Goal: Task Accomplishment & Management: Use online tool/utility

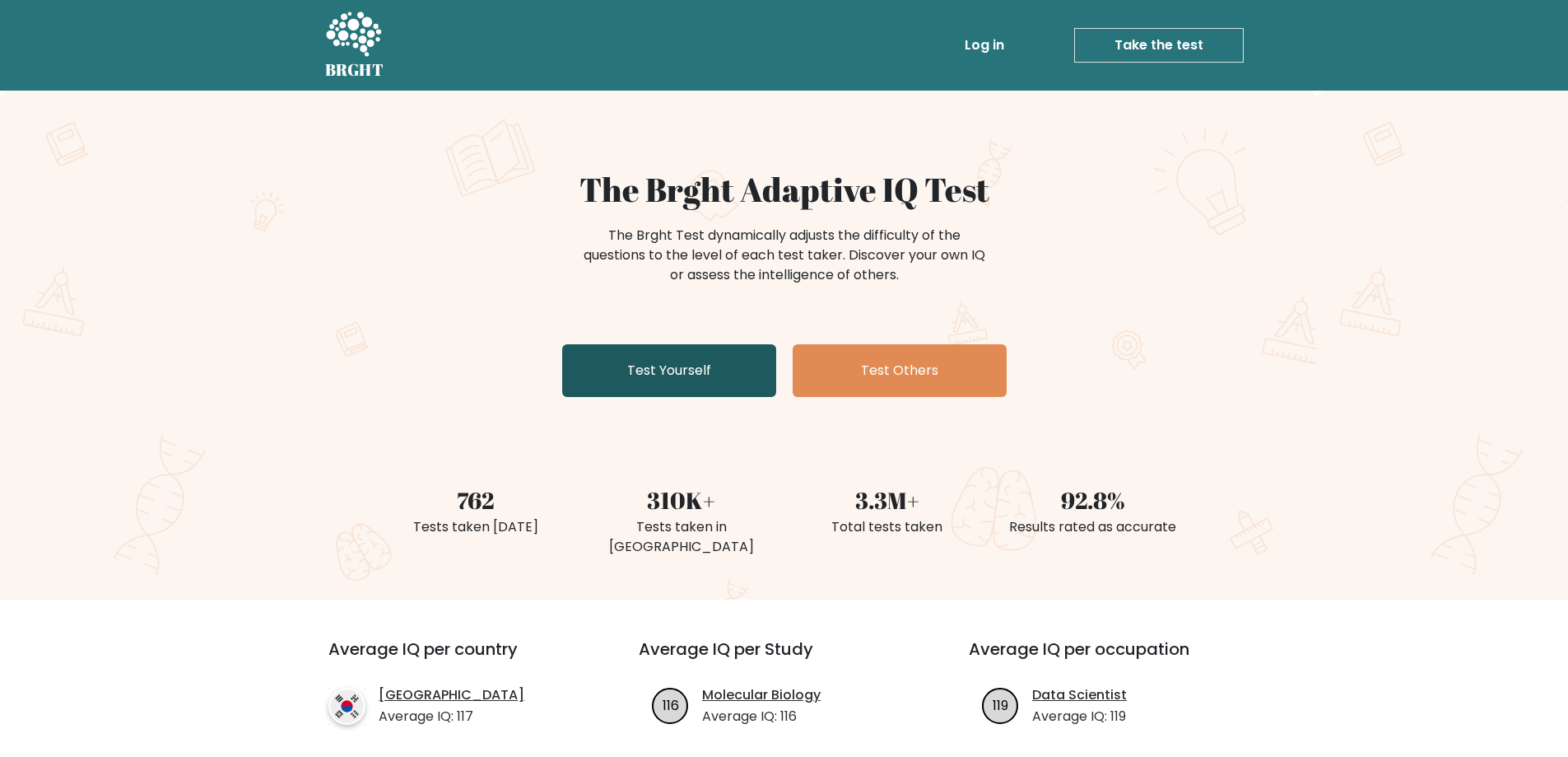
click at [671, 382] on link "Test Yourself" at bounding box center [669, 371] width 214 height 53
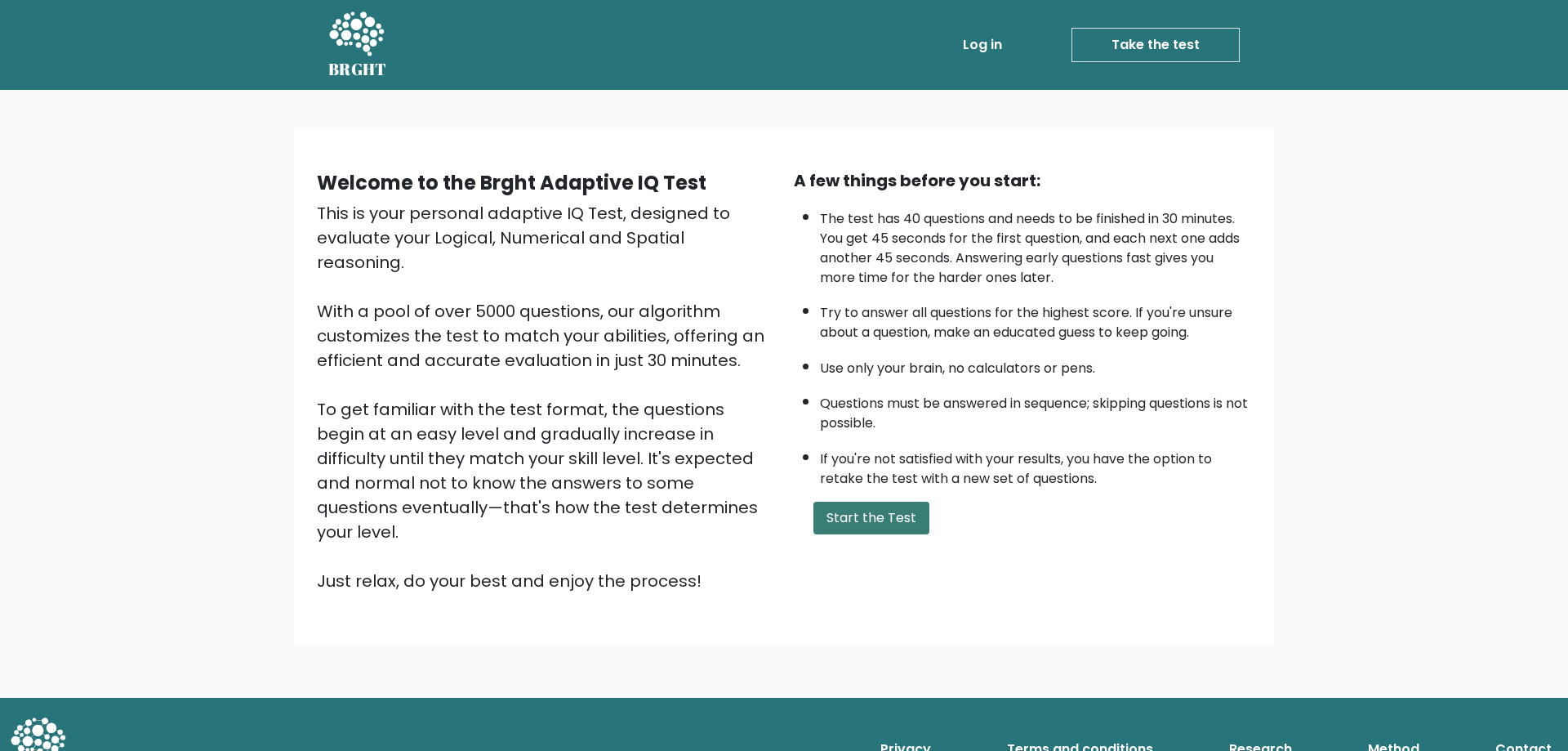
click at [867, 518] on button "Start the Test" at bounding box center [871, 518] width 116 height 33
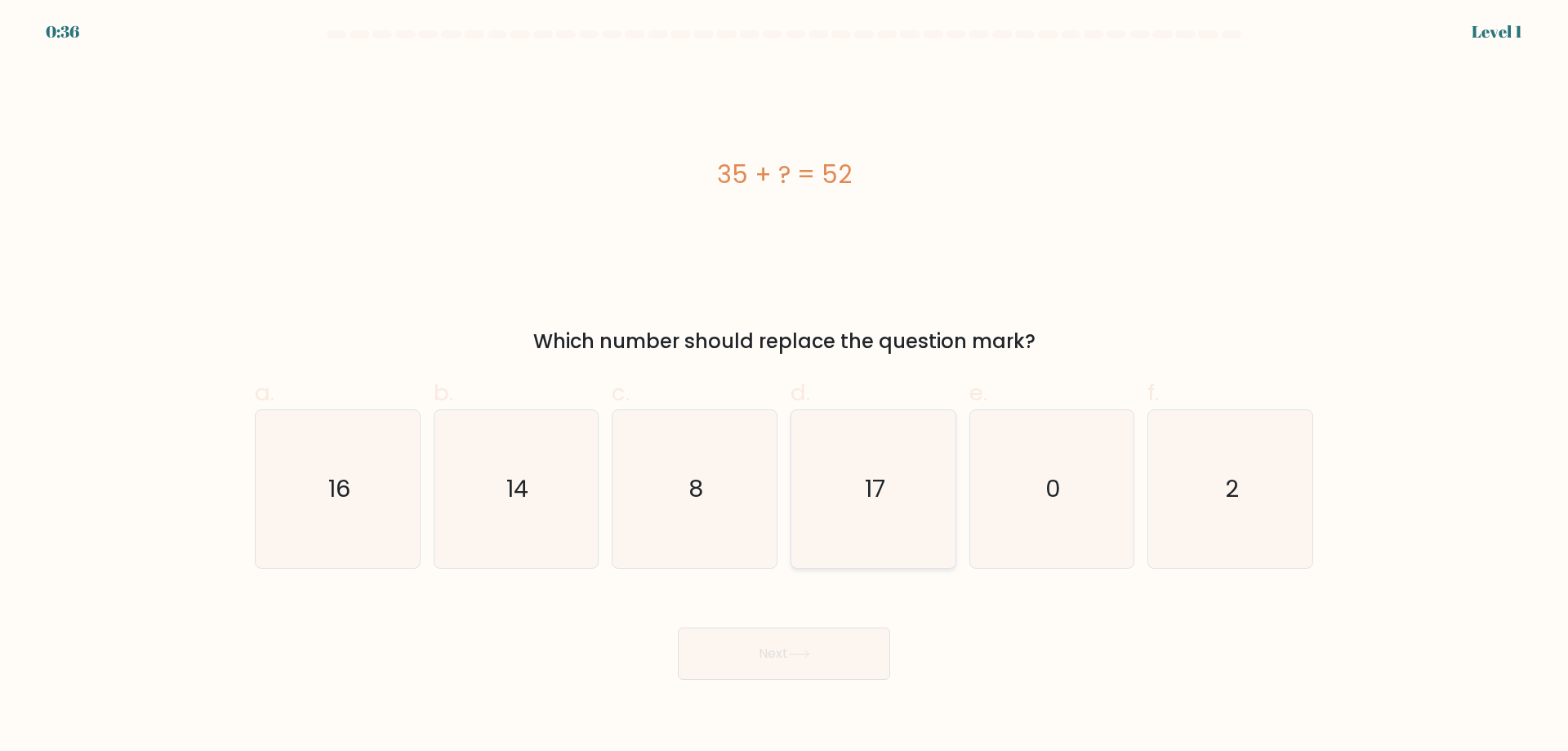
click at [924, 481] on icon "17" at bounding box center [873, 489] width 158 height 158
click at [785, 386] on input "d. 17" at bounding box center [784, 380] width 1 height 11
radio input "true"
click at [770, 653] on button "Next" at bounding box center [784, 654] width 213 height 53
